Goal: Task Accomplishment & Management: Use online tool/utility

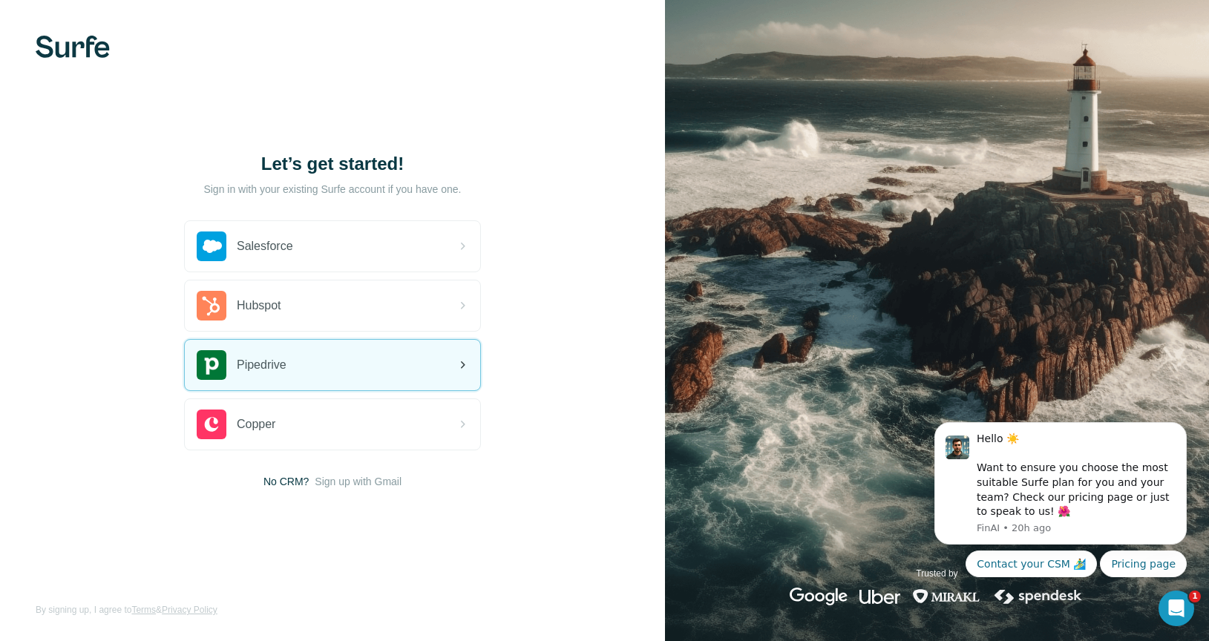
click at [400, 371] on div "Pipedrive" at bounding box center [332, 365] width 295 height 50
